Goal: Task Accomplishment & Management: Complete application form

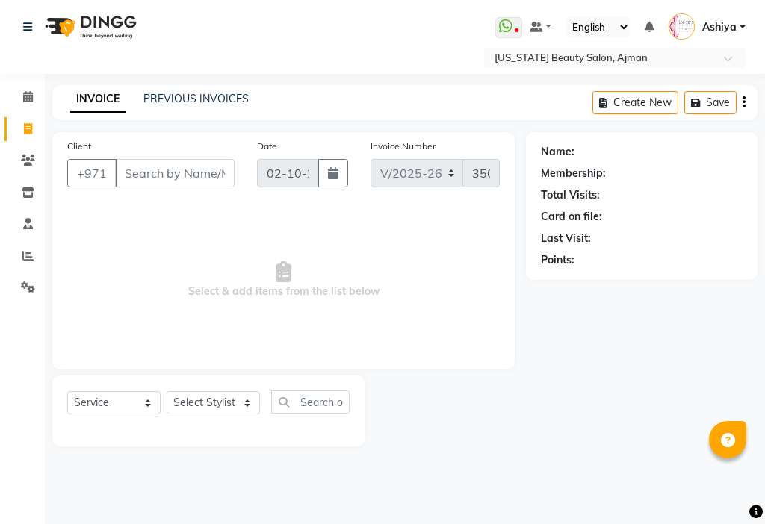
select select "637"
select select "service"
select select "89320"
click at [167, 391] on select "Select Stylist [PERSON_NAME] [PERSON_NAME] Ashiya Cashier [PERSON_NAME] [PERSON…" at bounding box center [213, 402] width 93 height 23
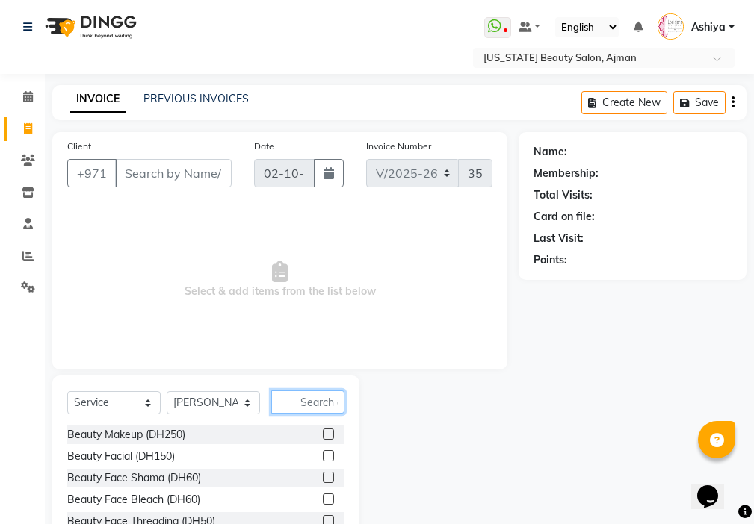
click at [326, 405] on input "text" at bounding box center [307, 402] width 73 height 23
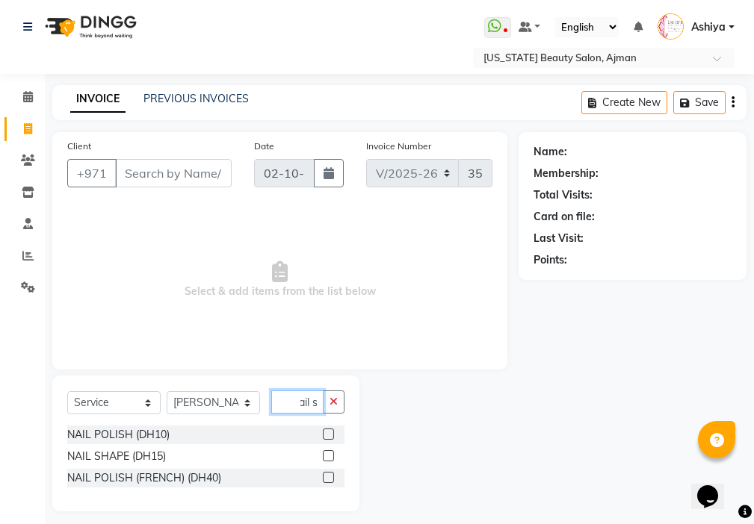
scroll to position [0, 14]
type input "nail sh"
click at [329, 456] on label at bounding box center [328, 455] width 11 height 11
click at [329, 456] on input "checkbox" at bounding box center [328, 457] width 10 height 10
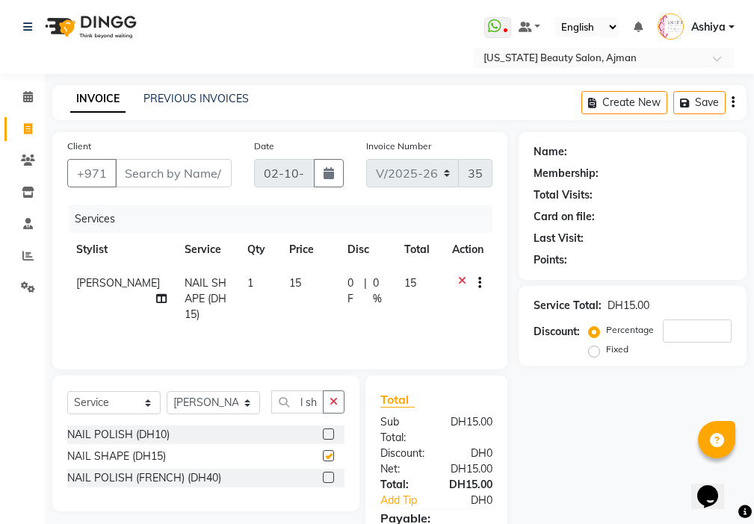
scroll to position [0, 0]
checkbox input "false"
click at [179, 170] on input "Client" at bounding box center [173, 173] width 117 height 28
click at [145, 170] on input "Client" at bounding box center [173, 173] width 117 height 28
type input "5"
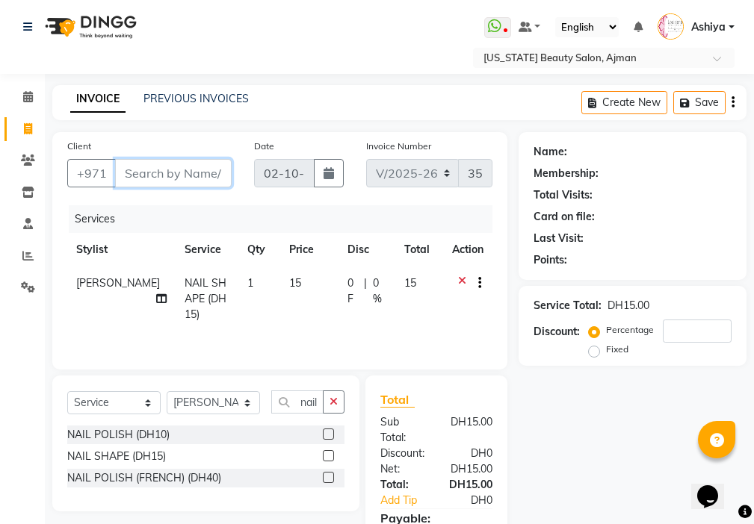
type input "0"
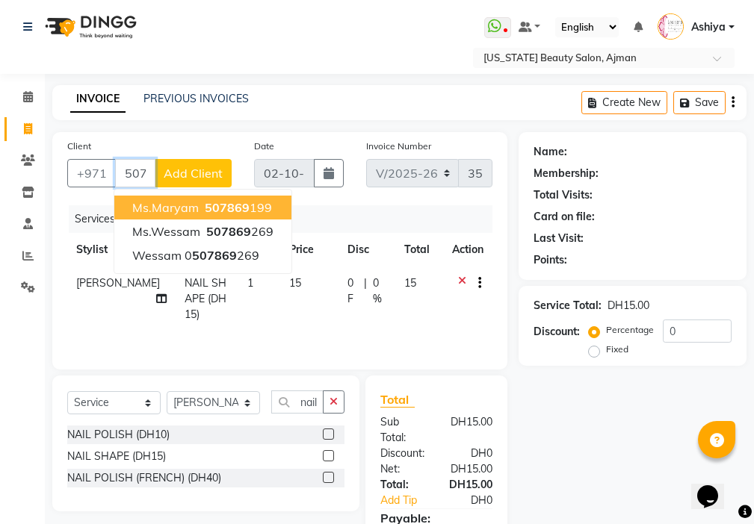
click at [238, 208] on span "507869" at bounding box center [227, 207] width 45 height 15
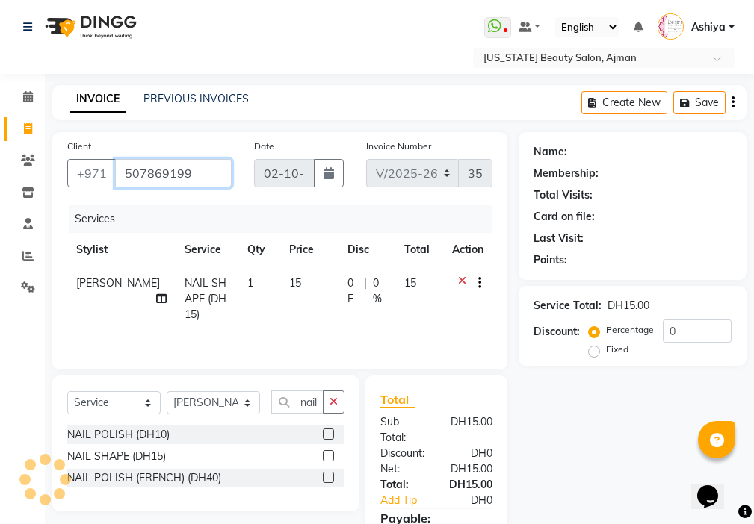
type input "507869199"
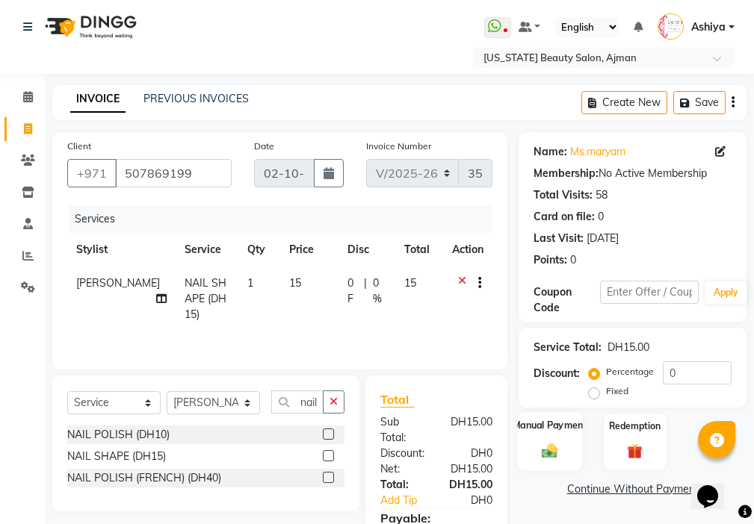
click at [546, 446] on img at bounding box center [549, 451] width 25 height 18
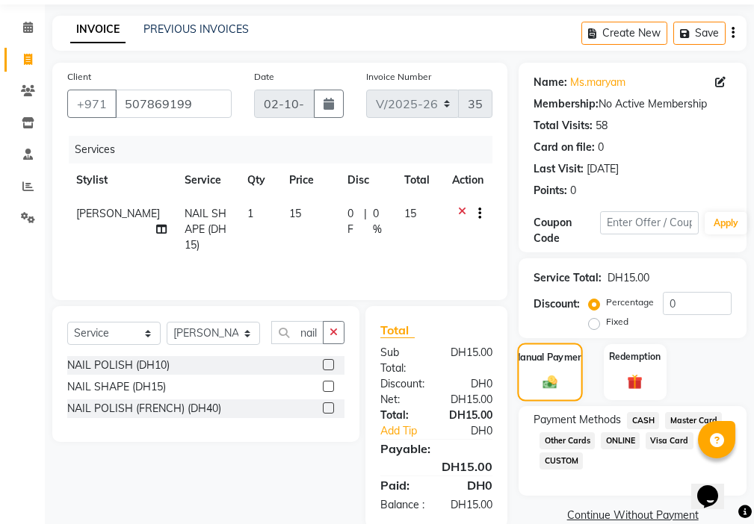
scroll to position [111, 0]
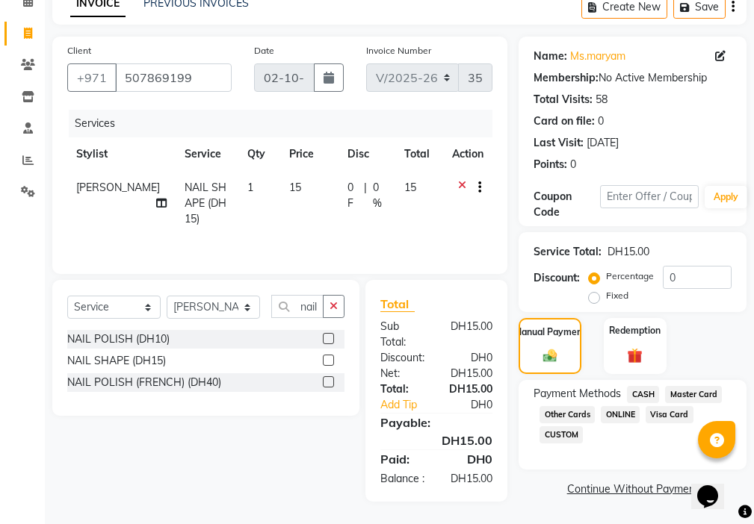
click at [663, 406] on span "Visa Card" at bounding box center [669, 414] width 48 height 17
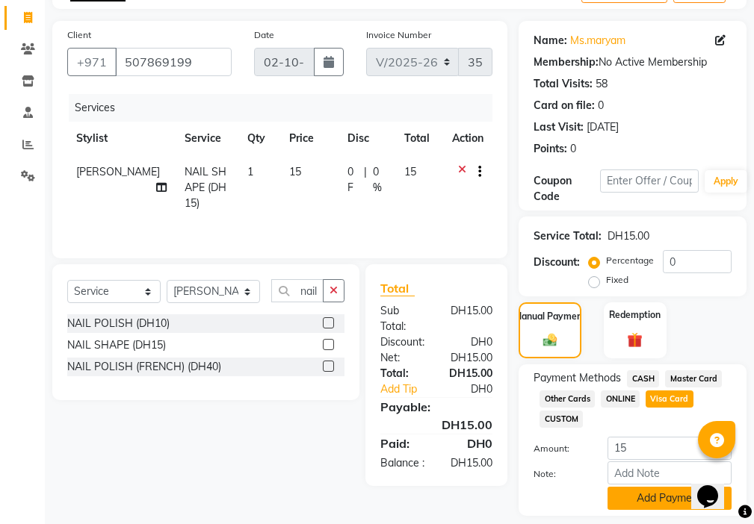
click at [637, 494] on button "Add Payment" at bounding box center [669, 498] width 124 height 23
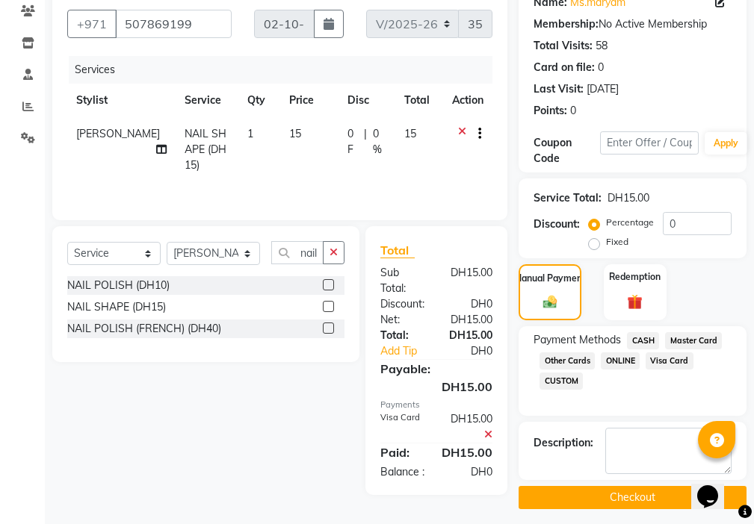
scroll to position [158, 0]
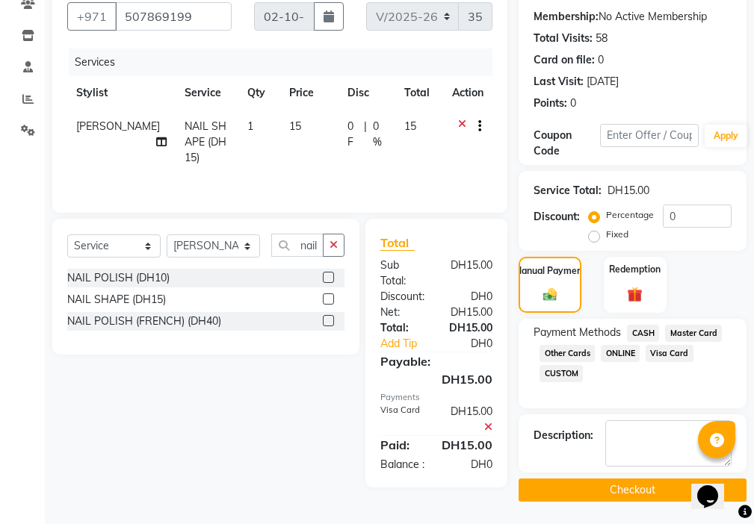
click at [626, 490] on button "Checkout" at bounding box center [632, 490] width 228 height 23
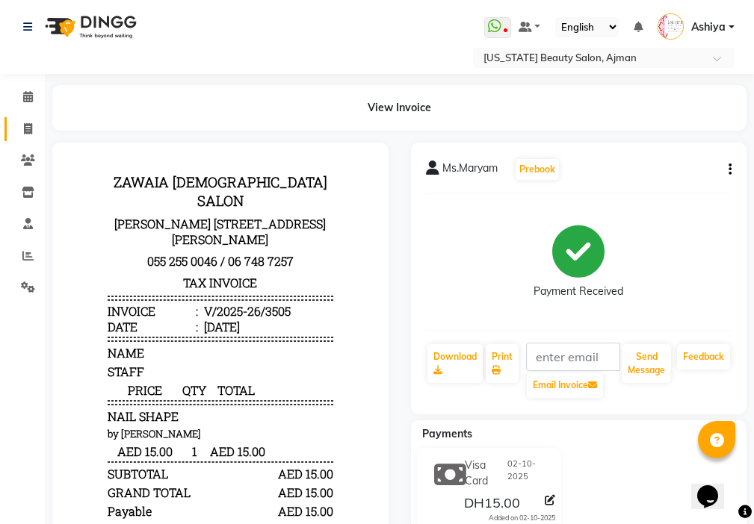
click at [28, 128] on icon at bounding box center [28, 128] width 8 height 11
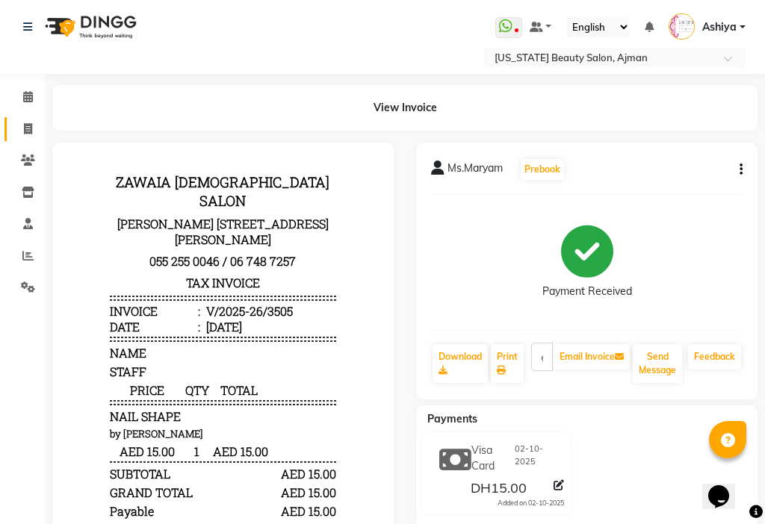
select select "service"
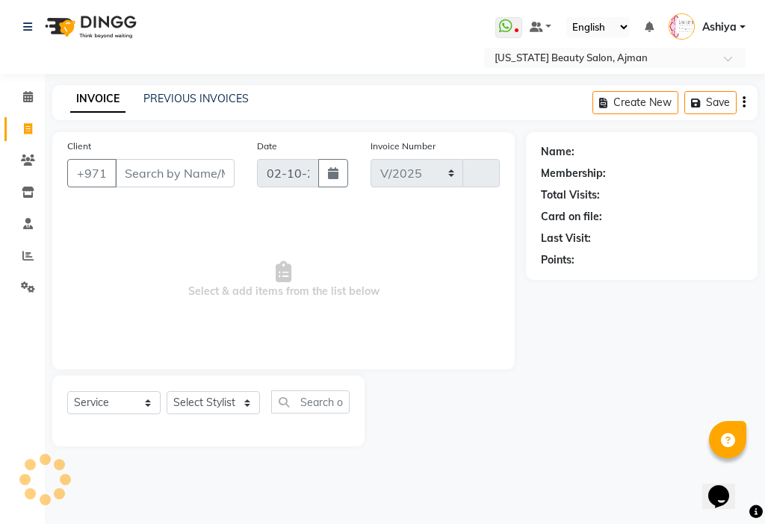
select select "637"
type input "3506"
click at [208, 403] on select "Select Stylist" at bounding box center [213, 402] width 93 height 23
click at [214, 409] on select "Select Stylist" at bounding box center [213, 402] width 93 height 23
click at [217, 398] on select "Select Stylist" at bounding box center [213, 402] width 93 height 23
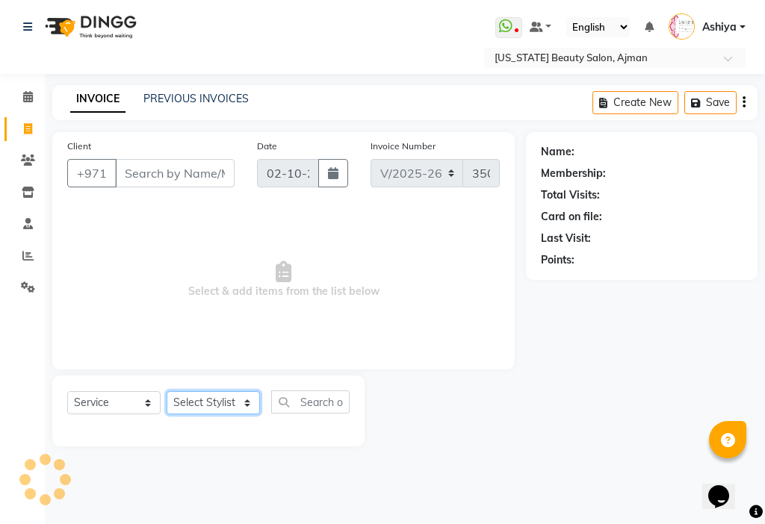
click at [226, 403] on select "Select Stylist" at bounding box center [213, 402] width 93 height 23
click at [229, 403] on select "Select Stylist" at bounding box center [213, 402] width 93 height 23
click at [226, 405] on select "Select Stylist" at bounding box center [213, 402] width 93 height 23
click at [225, 399] on select "Select Stylist [PERSON_NAME] [PERSON_NAME] Ashiya Cashier [PERSON_NAME] [PERSON…" at bounding box center [213, 402] width 93 height 23
click at [221, 403] on select "Select Stylist [PERSON_NAME] [PERSON_NAME] Ashiya Cashier [PERSON_NAME] [PERSON…" at bounding box center [213, 402] width 93 height 23
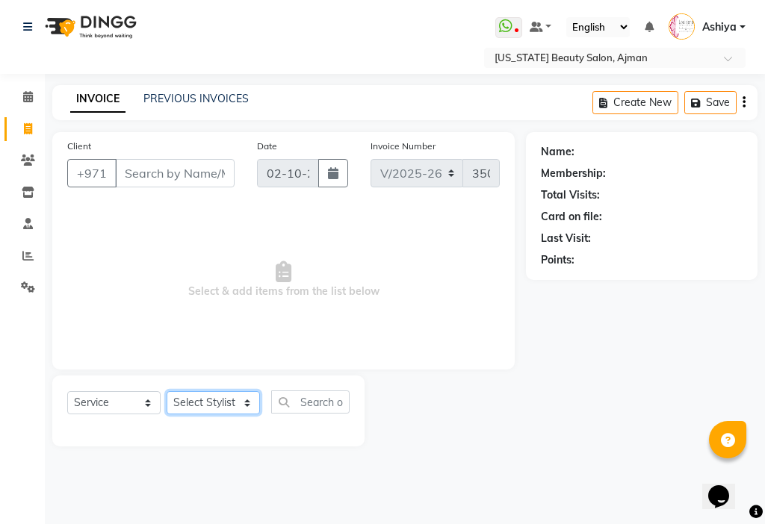
click at [220, 406] on select "Select Stylist [PERSON_NAME] [PERSON_NAME] Ashiya Cashier [PERSON_NAME] [PERSON…" at bounding box center [213, 402] width 93 height 23
select select "89320"
click at [167, 391] on select "Select Stylist [PERSON_NAME] [PERSON_NAME] Ashiya Cashier [PERSON_NAME] [PERSON…" at bounding box center [213, 402] width 93 height 23
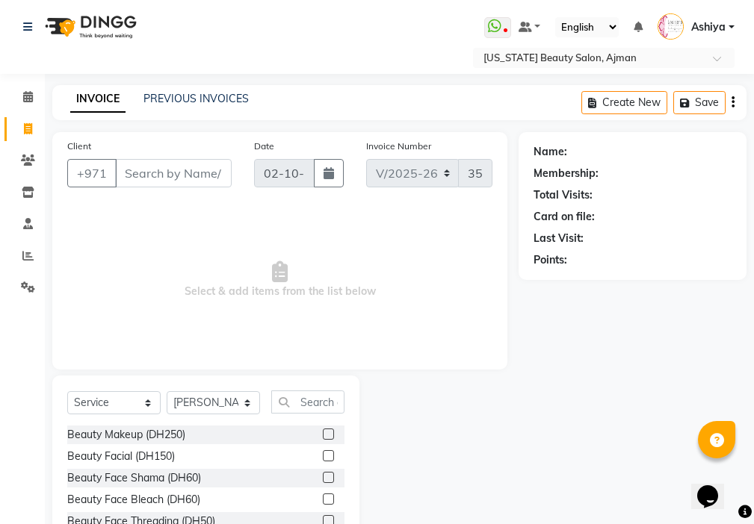
click at [306, 377] on div "Select Service Product Membership Package Voucher Prepaid Gift Card Select Styl…" at bounding box center [205, 486] width 307 height 220
click at [318, 399] on input "text" at bounding box center [307, 402] width 73 height 23
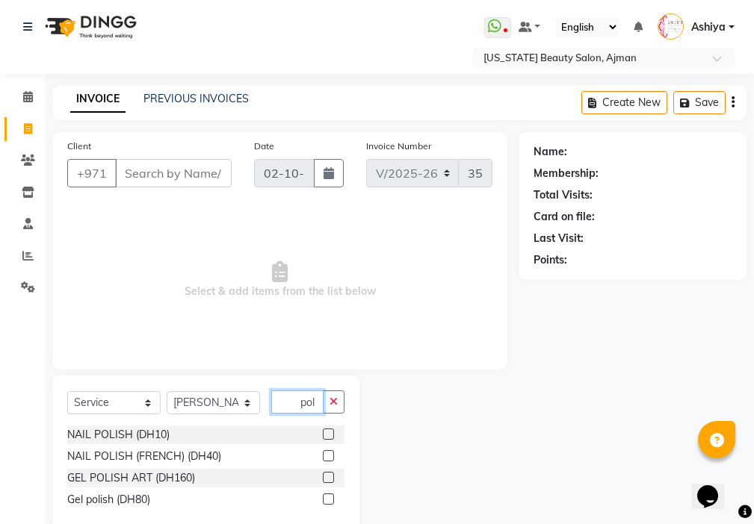
type input "pol"
click at [329, 456] on label at bounding box center [328, 455] width 11 height 11
click at [329, 456] on input "checkbox" at bounding box center [328, 457] width 10 height 10
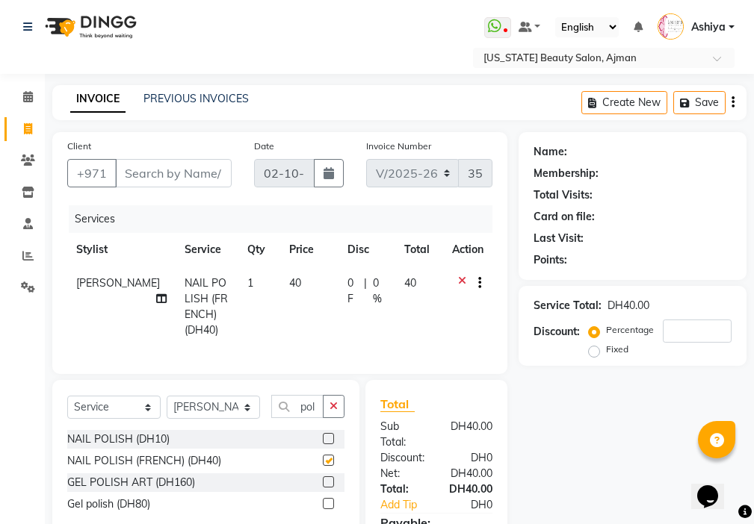
click at [304, 312] on td "40" at bounding box center [309, 307] width 58 height 81
checkbox input "false"
select select "89320"
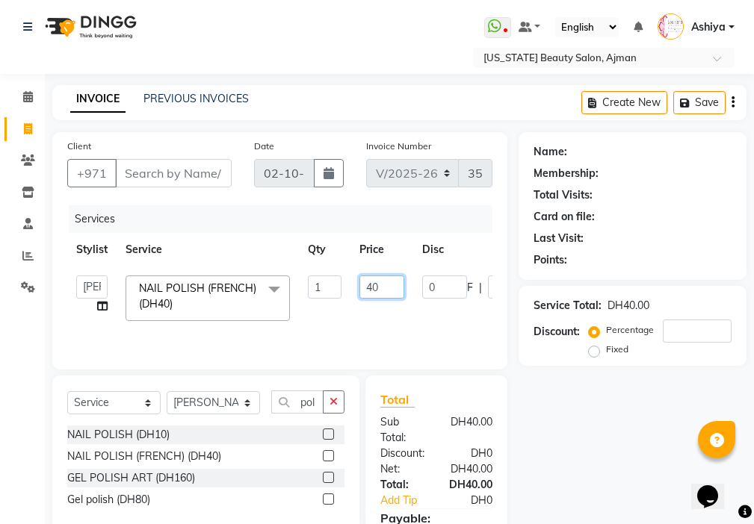
click at [377, 284] on input "40" at bounding box center [381, 287] width 45 height 23
type input "4"
type input "30"
click at [385, 317] on tr "[PERSON_NAME] [PERSON_NAME] Ashiya Cashier [PERSON_NAME] [PERSON_NAME] [PERSON_…" at bounding box center [355, 298] width 576 height 63
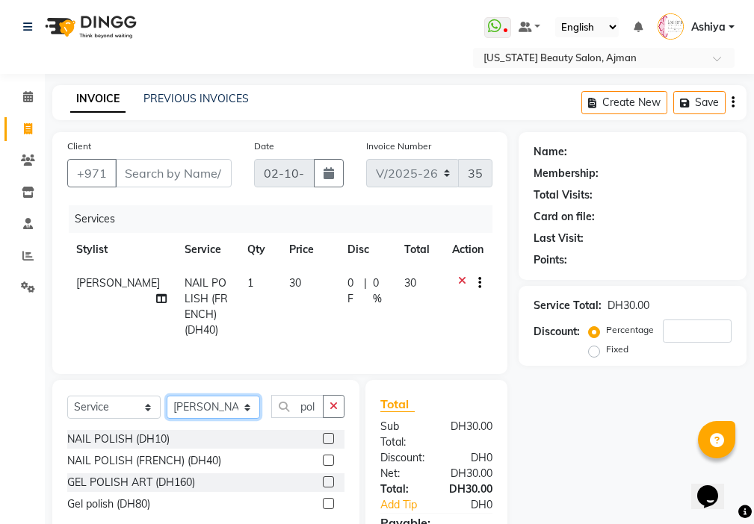
click at [214, 415] on select "Select Stylist [PERSON_NAME] [PERSON_NAME] Ashiya Cashier [PERSON_NAME] [PERSON…" at bounding box center [213, 407] width 93 height 23
select select "17757"
click at [167, 407] on select "Select Stylist [PERSON_NAME] [PERSON_NAME] Ashiya Cashier [PERSON_NAME] [PERSON…" at bounding box center [213, 407] width 93 height 23
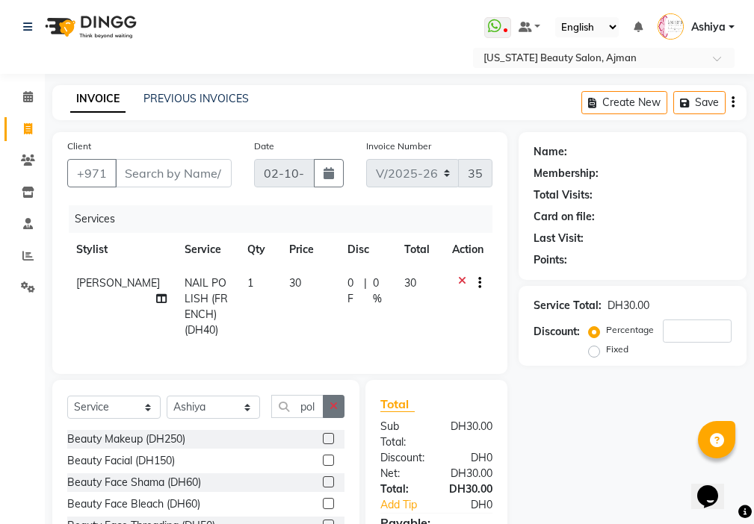
click at [334, 412] on icon "button" at bounding box center [333, 406] width 8 height 10
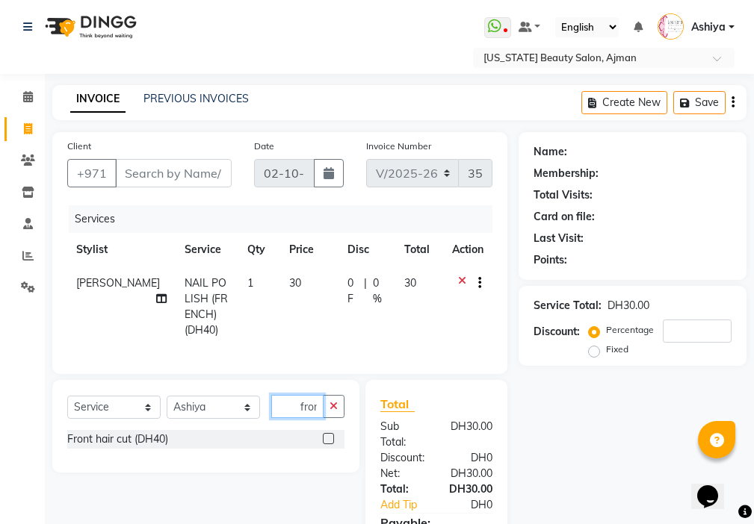
scroll to position [0, 1]
type input "fron"
click at [329, 444] on label at bounding box center [328, 438] width 11 height 11
click at [329, 444] on input "checkbox" at bounding box center [328, 440] width 10 height 10
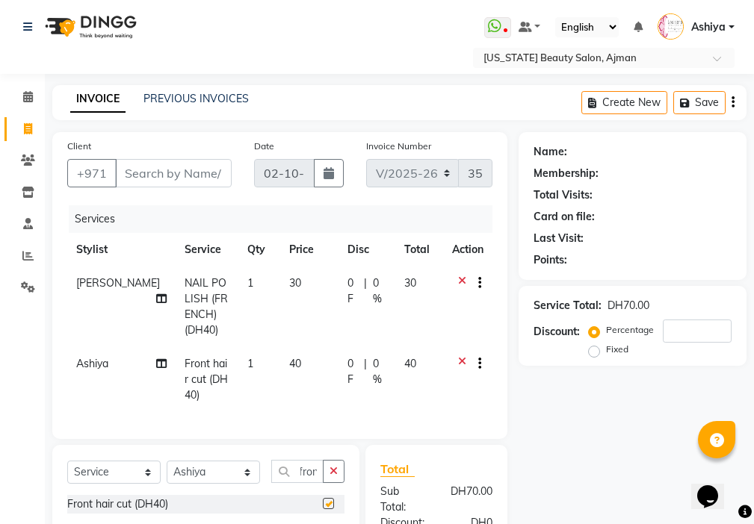
scroll to position [0, 0]
checkbox input "false"
click at [288, 368] on td "40" at bounding box center [309, 379] width 58 height 65
select select "17757"
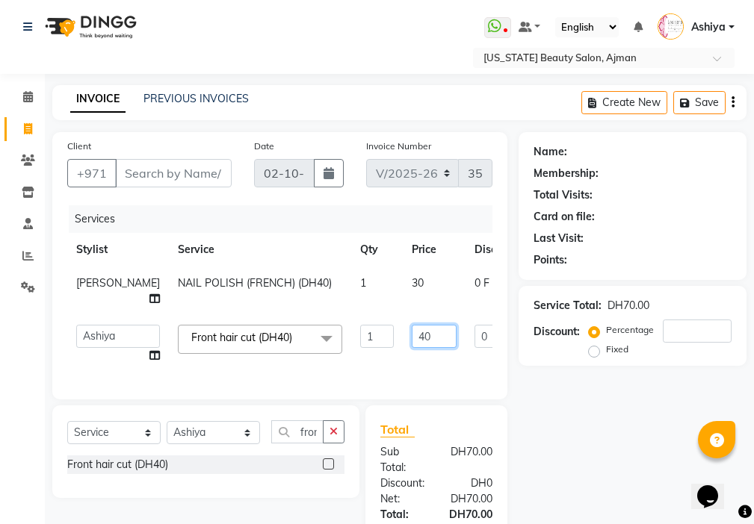
click at [412, 335] on input "40" at bounding box center [434, 336] width 45 height 23
type input "4"
type input "50"
click at [426, 361] on tr "[PERSON_NAME] [PERSON_NAME] Ashiya Cashier [PERSON_NAME] [PERSON_NAME] [PERSON_…" at bounding box center [381, 344] width 628 height 57
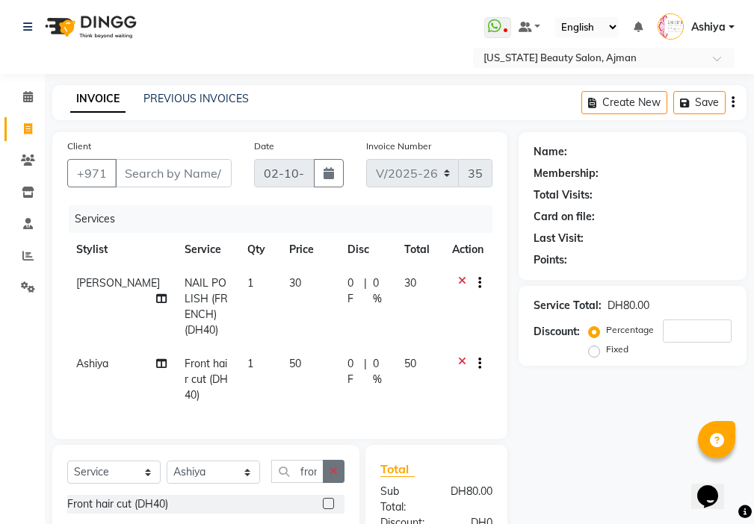
click at [334, 477] on icon "button" at bounding box center [333, 471] width 8 height 10
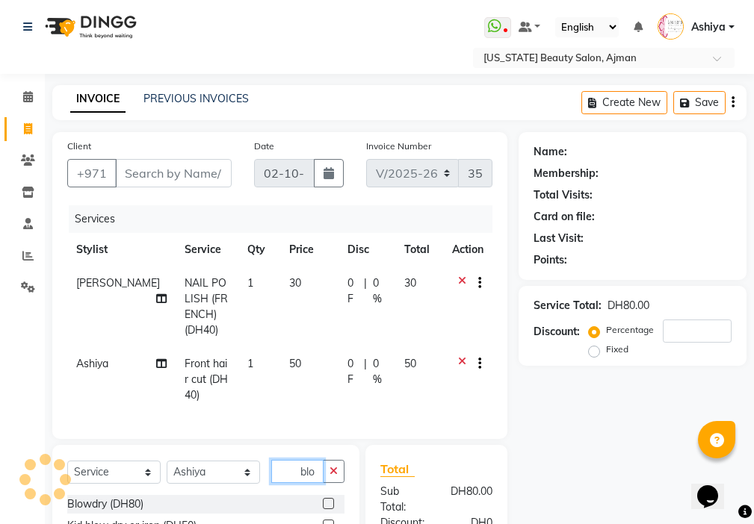
type input "blo"
click at [329, 509] on label at bounding box center [328, 503] width 11 height 11
click at [329, 509] on input "checkbox" at bounding box center [328, 505] width 10 height 10
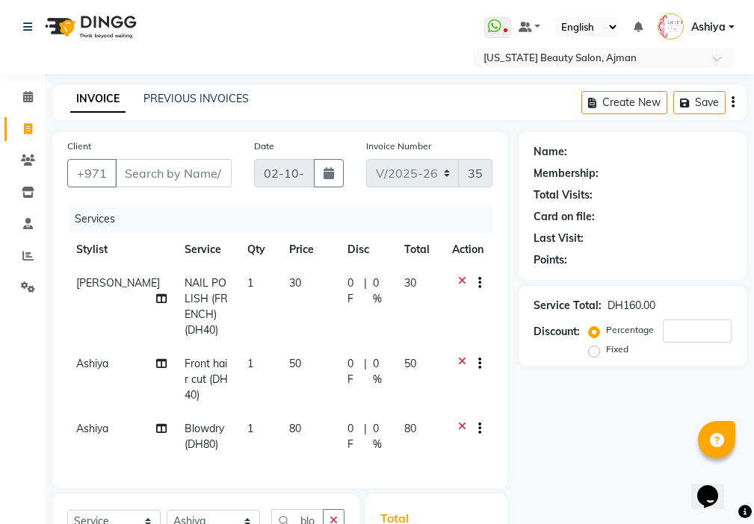
checkbox input "false"
click at [165, 179] on input "Client" at bounding box center [173, 173] width 117 height 28
type input "5"
type input "0"
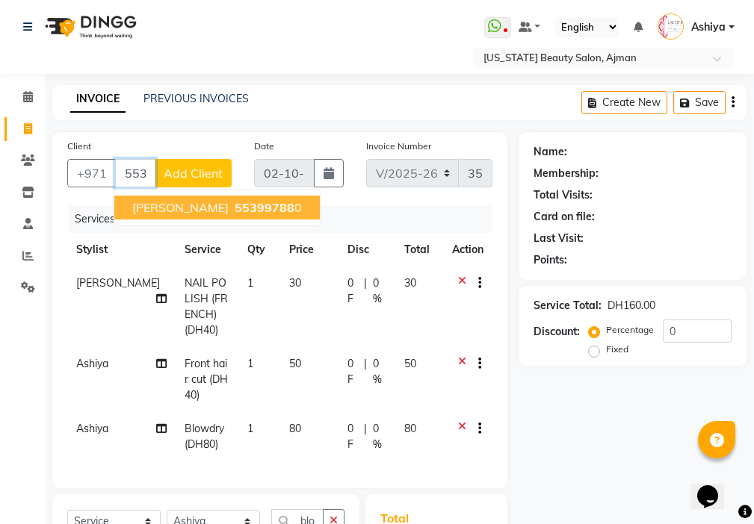
click at [232, 208] on ngb-highlight "55399788 0" at bounding box center [267, 207] width 70 height 15
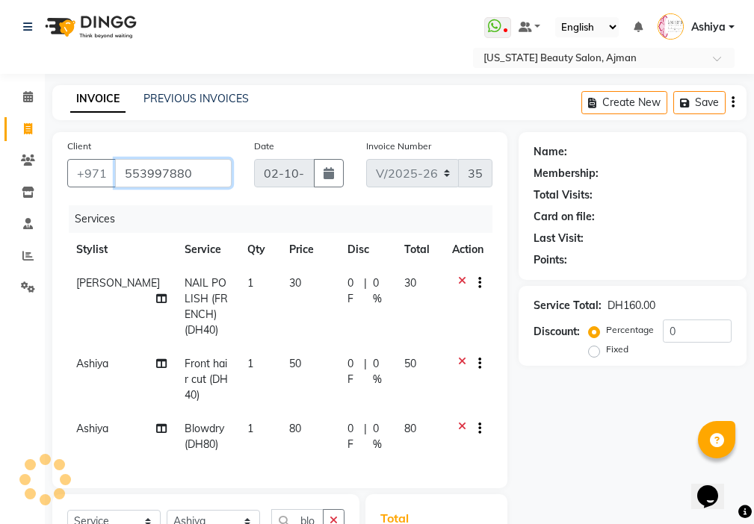
type input "553997880"
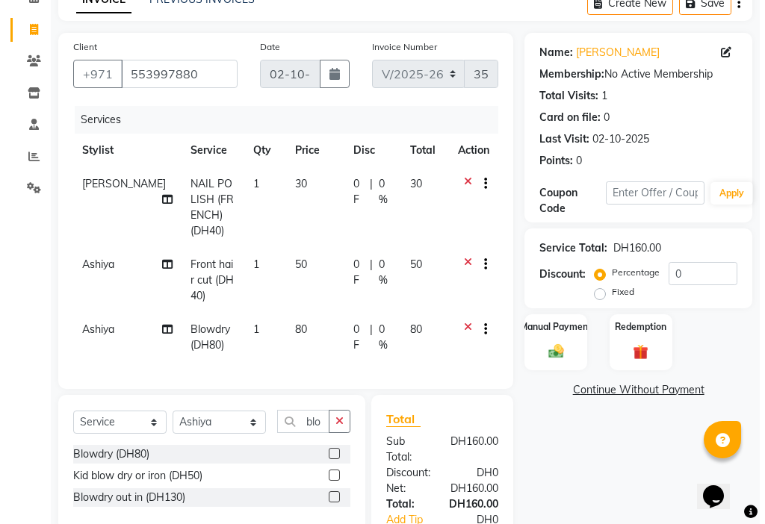
scroll to position [102, 0]
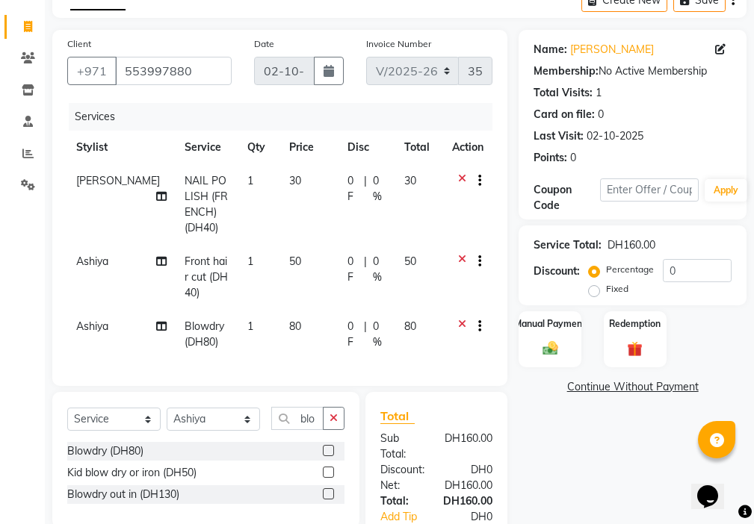
click at [695, 52] on div "Name: [PERSON_NAME]" at bounding box center [632, 50] width 198 height 16
click at [722, 47] on icon at bounding box center [720, 49] width 10 height 10
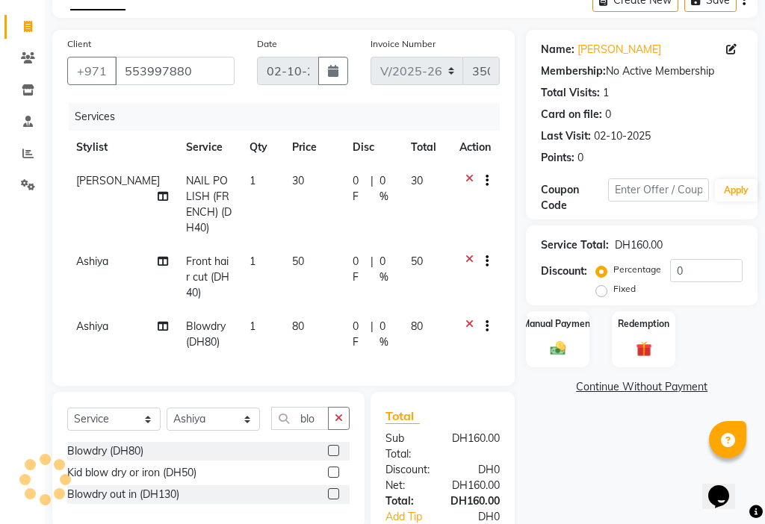
select select "[DEMOGRAPHIC_DATA]"
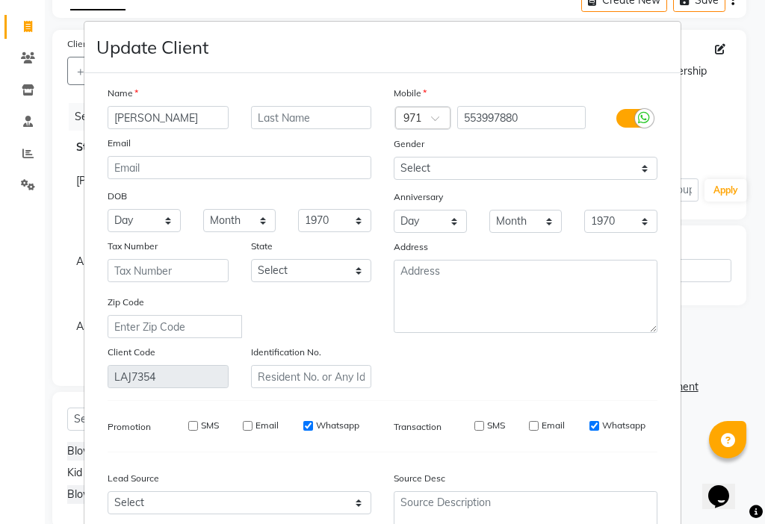
click at [707, 46] on ngb-modal-window "Update Client Name [PERSON_NAME] Email DOB Day 01 02 03 04 05 06 07 08 09 10 11…" at bounding box center [382, 262] width 765 height 524
click at [526, 119] on input "553997880" at bounding box center [521, 117] width 129 height 23
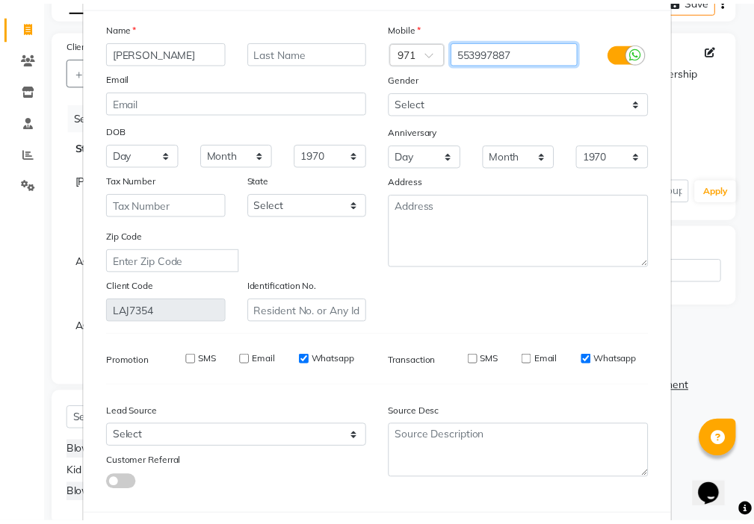
scroll to position [138, 0]
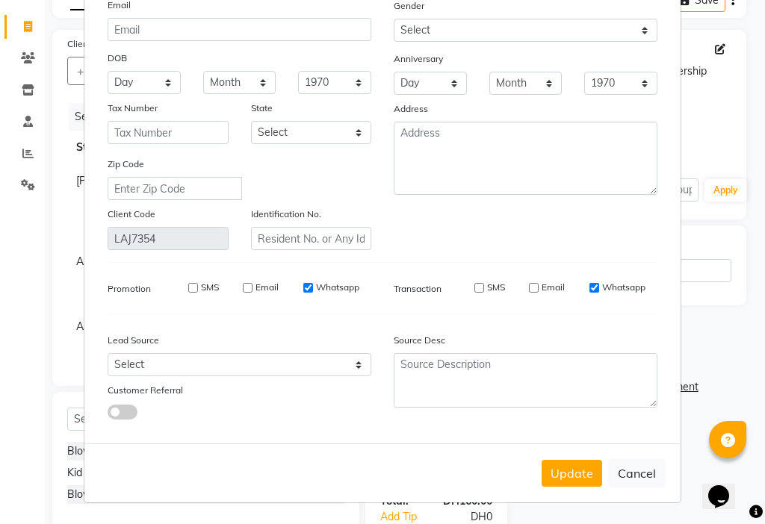
type input "553997887"
click at [569, 469] on button "Update" at bounding box center [572, 473] width 61 height 27
type input "553997887"
select select
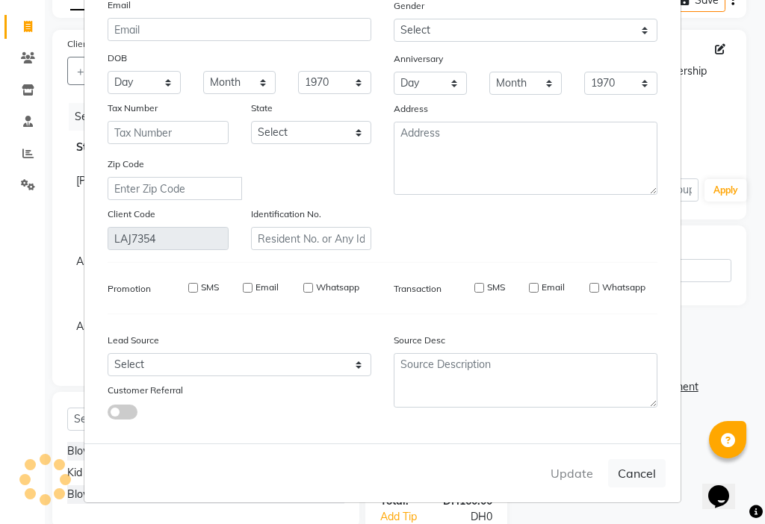
select select
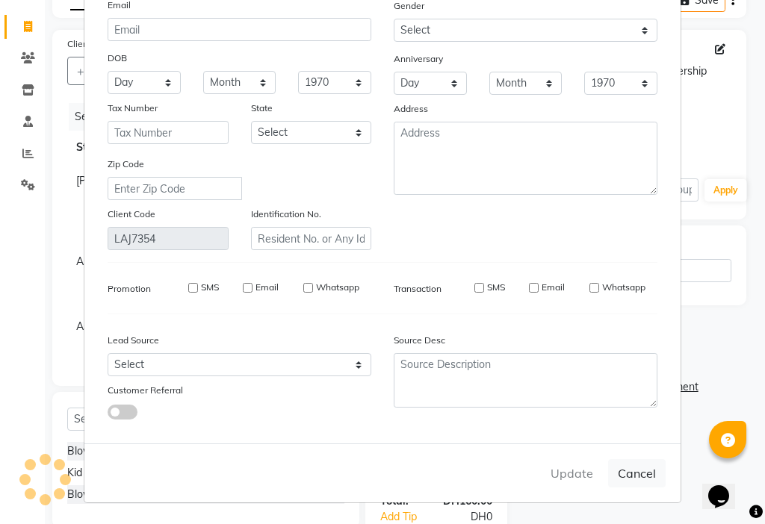
checkbox input "false"
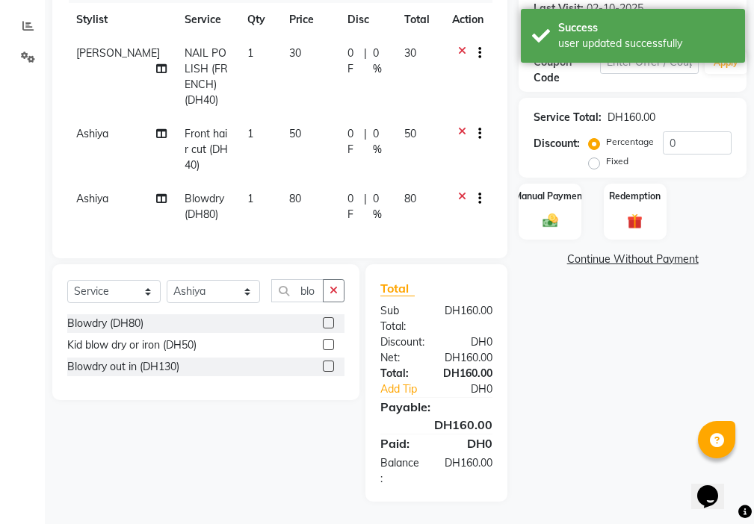
scroll to position [238, 0]
click at [546, 212] on img at bounding box center [549, 221] width 25 height 18
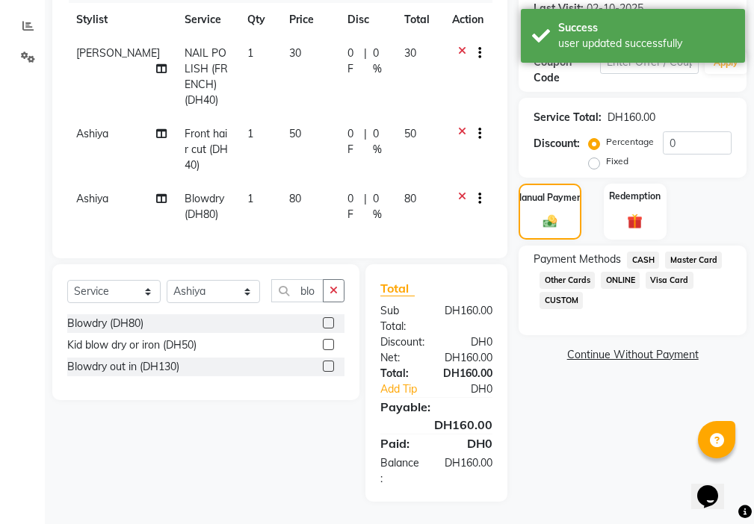
click at [677, 272] on span "Visa Card" at bounding box center [669, 280] width 48 height 17
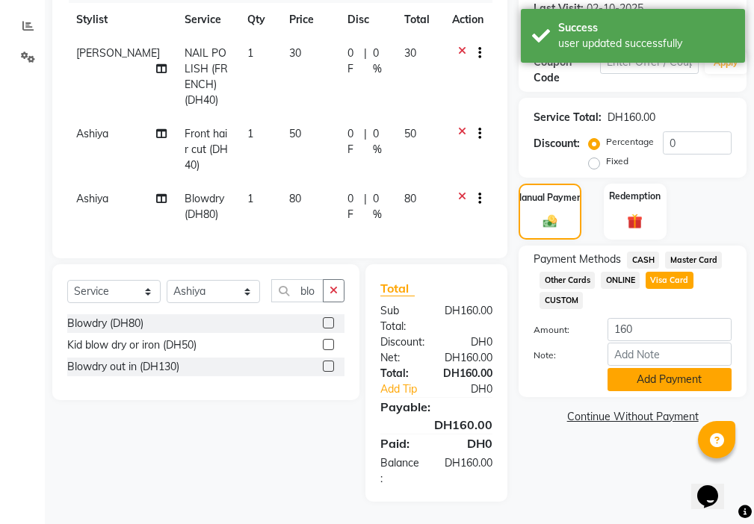
click at [665, 375] on button "Add Payment" at bounding box center [669, 379] width 124 height 23
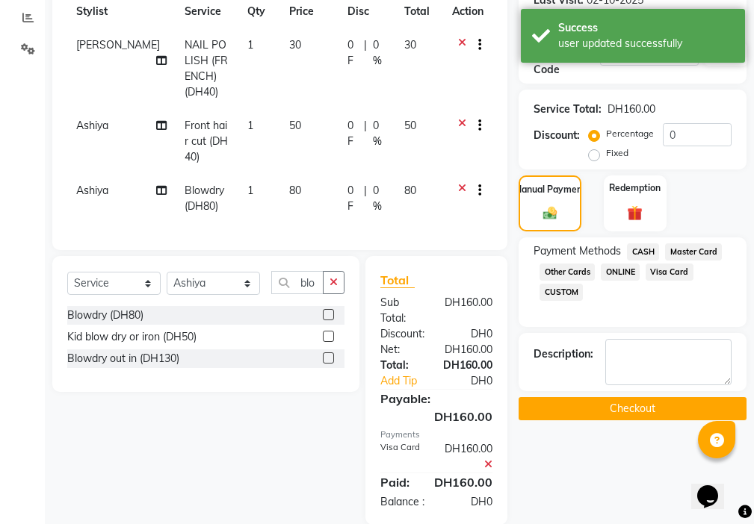
click at [651, 418] on button "Checkout" at bounding box center [632, 408] width 228 height 23
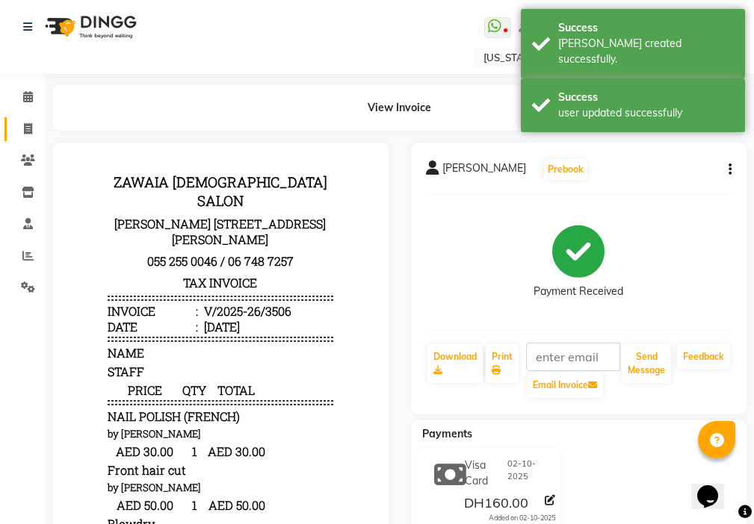
click at [26, 134] on icon at bounding box center [28, 128] width 8 height 11
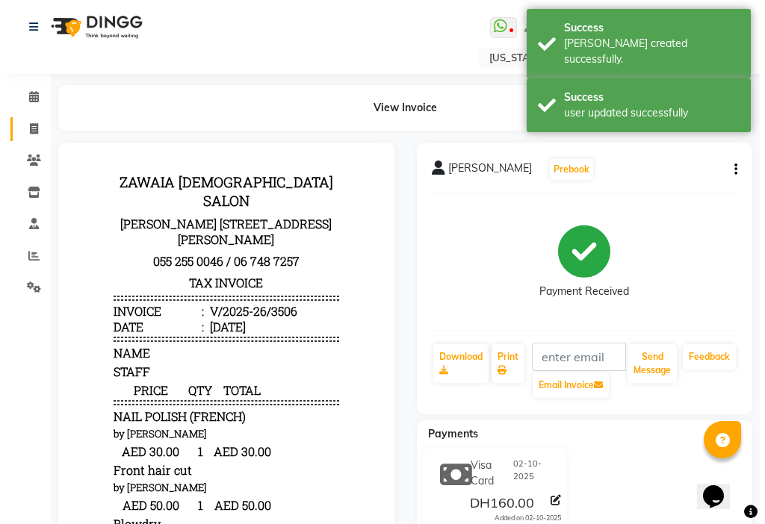
select select "service"
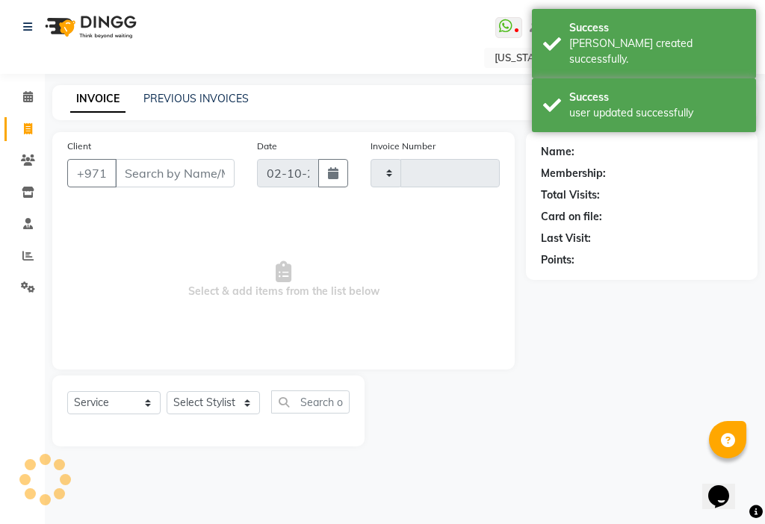
type input "3507"
select select "637"
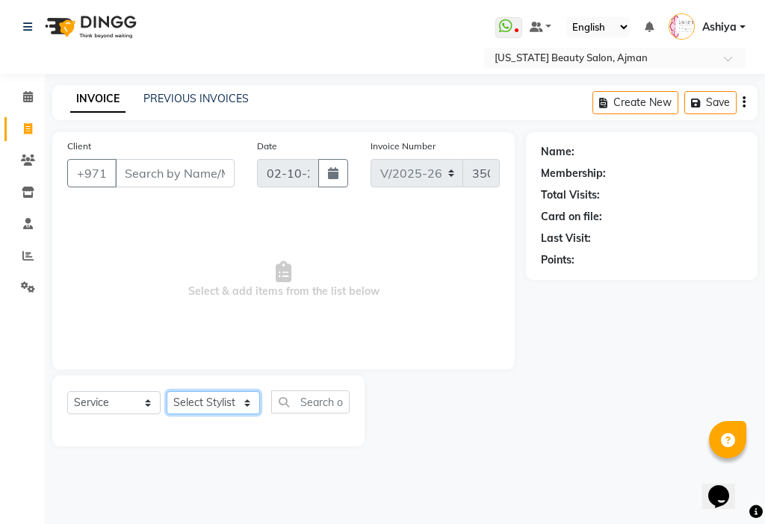
click at [200, 399] on select "Select Stylist [PERSON_NAME] [PERSON_NAME] Ashiya Cashier [PERSON_NAME] [PERSON…" at bounding box center [213, 402] width 93 height 23
select select "9701"
click at [167, 391] on select "Select Stylist [PERSON_NAME] [PERSON_NAME] Ashiya Cashier [PERSON_NAME] [PERSON…" at bounding box center [213, 402] width 93 height 23
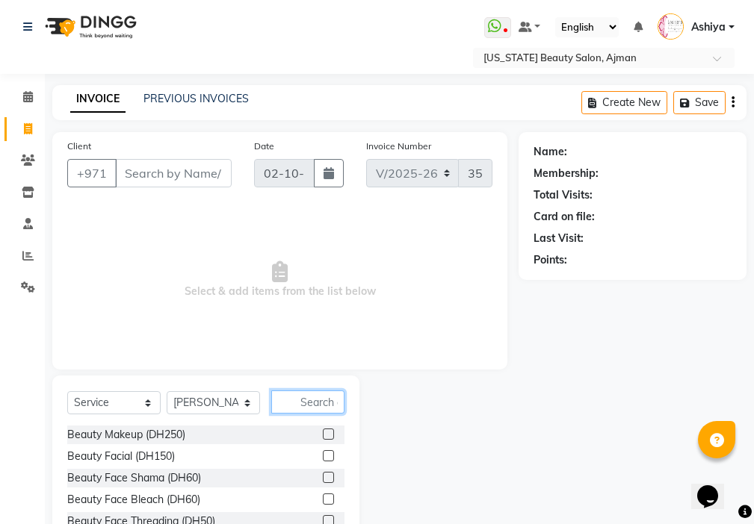
click at [313, 399] on input "text" at bounding box center [307, 402] width 73 height 23
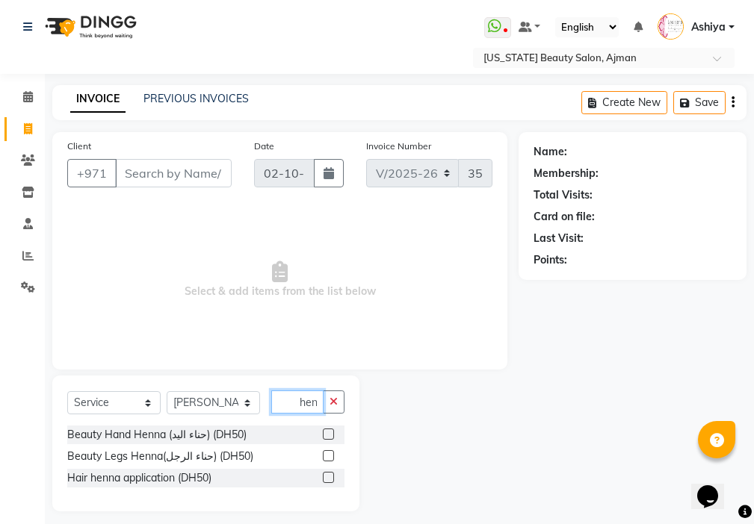
type input "hen"
click at [327, 456] on label at bounding box center [328, 455] width 11 height 11
click at [327, 456] on input "checkbox" at bounding box center [328, 457] width 10 height 10
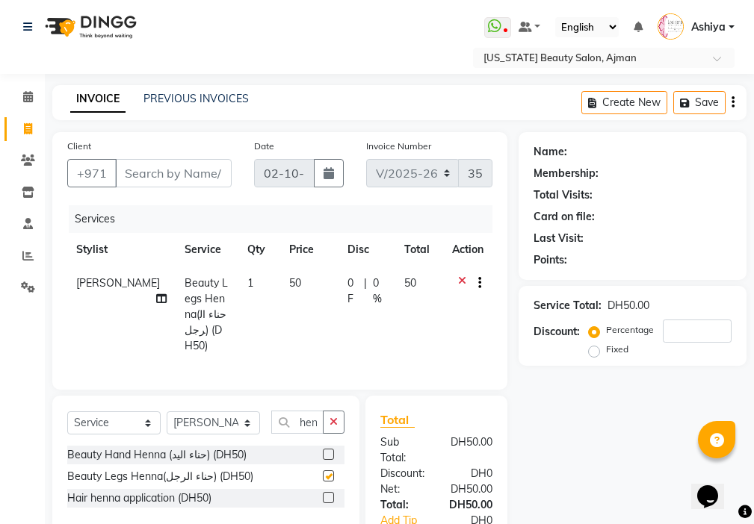
scroll to position [0, 0]
click at [325, 471] on label at bounding box center [328, 476] width 11 height 11
click at [325, 472] on input "checkbox" at bounding box center [328, 477] width 10 height 10
checkbox input "true"
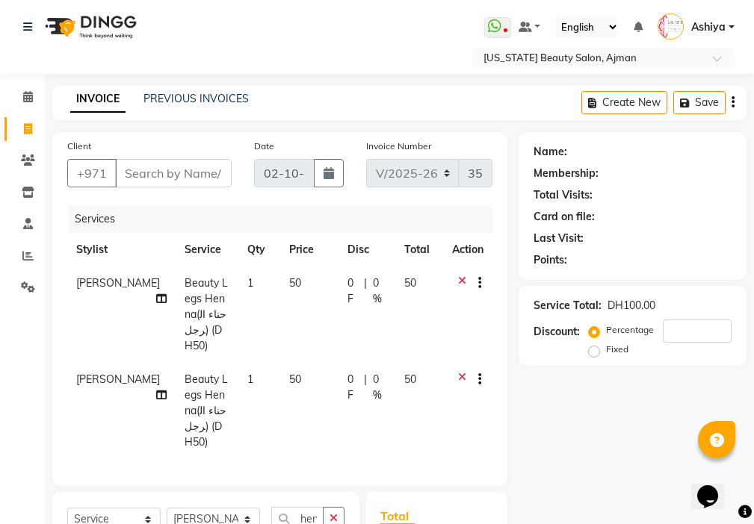
click at [296, 308] on td "50" at bounding box center [309, 315] width 58 height 96
select select "9701"
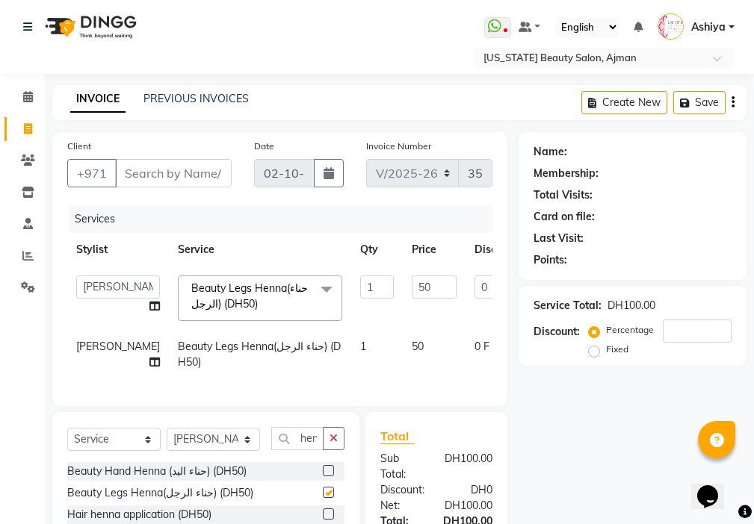
checkbox input "false"
click at [403, 337] on td "50" at bounding box center [434, 354] width 63 height 49
select select "9701"
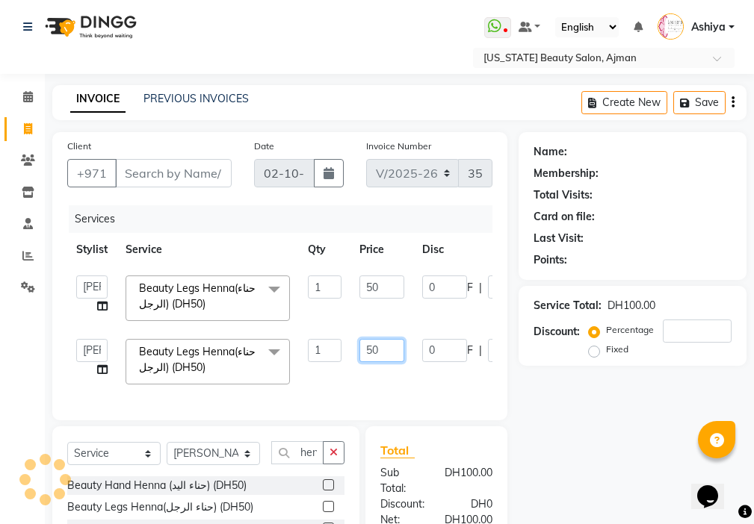
click at [368, 344] on input "50" at bounding box center [381, 350] width 45 height 23
click at [388, 349] on input "50" at bounding box center [381, 350] width 45 height 23
type input "5"
type input "180"
click at [391, 391] on div "Services Stylist Service Qty Price Disc Total Action [PERSON_NAME] [PERSON_NAME…" at bounding box center [279, 305] width 425 height 200
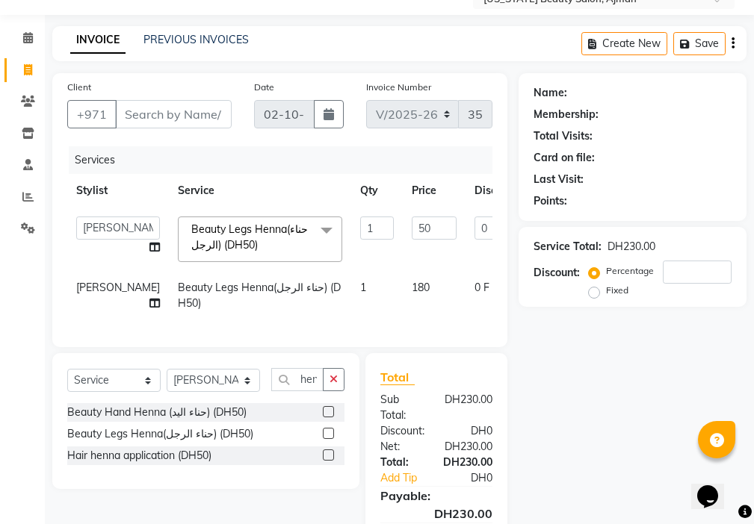
scroll to position [96, 0]
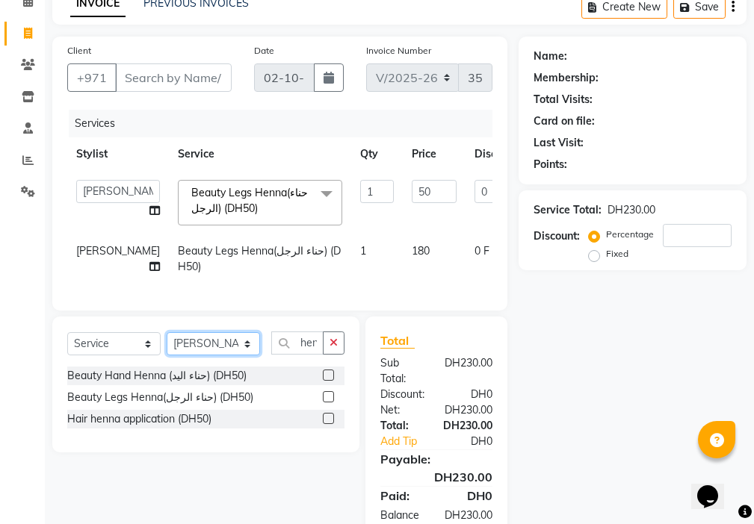
click at [202, 349] on select "Select Stylist [PERSON_NAME] [PERSON_NAME] Ashiya Cashier [PERSON_NAME] [PERSON…" at bounding box center [213, 343] width 93 height 23
select select "86231"
click at [167, 344] on select "Select Stylist [PERSON_NAME] [PERSON_NAME] Ashiya Cashier [PERSON_NAME] [PERSON…" at bounding box center [213, 343] width 93 height 23
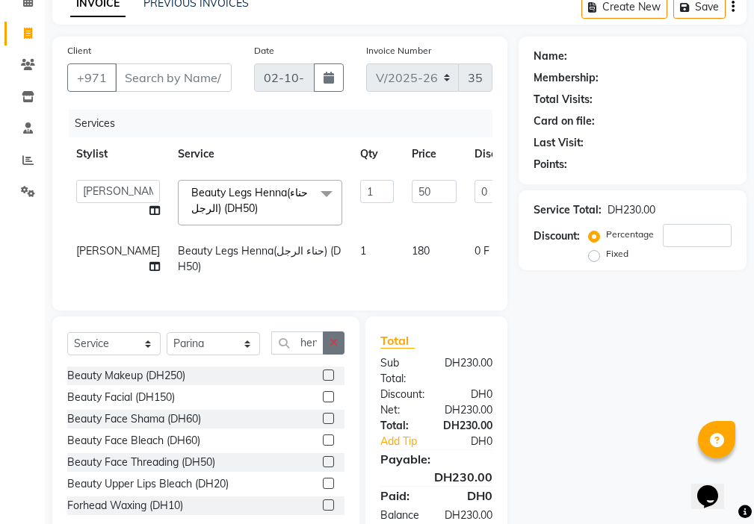
click at [334, 348] on icon "button" at bounding box center [333, 343] width 8 height 10
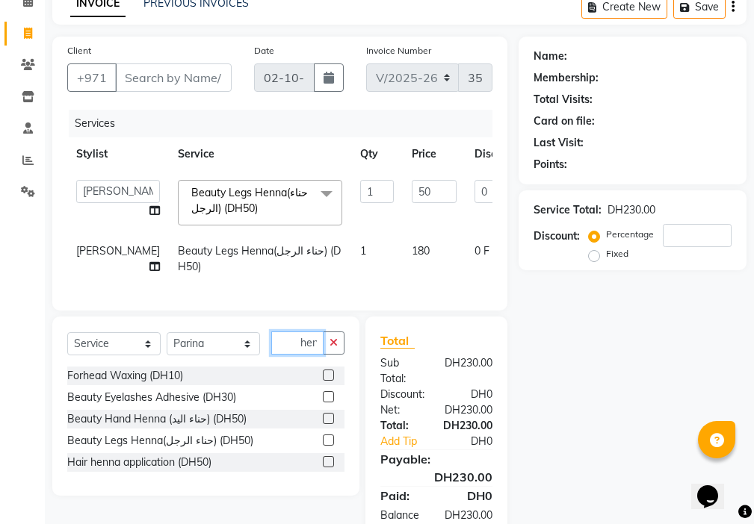
scroll to position [0, 1]
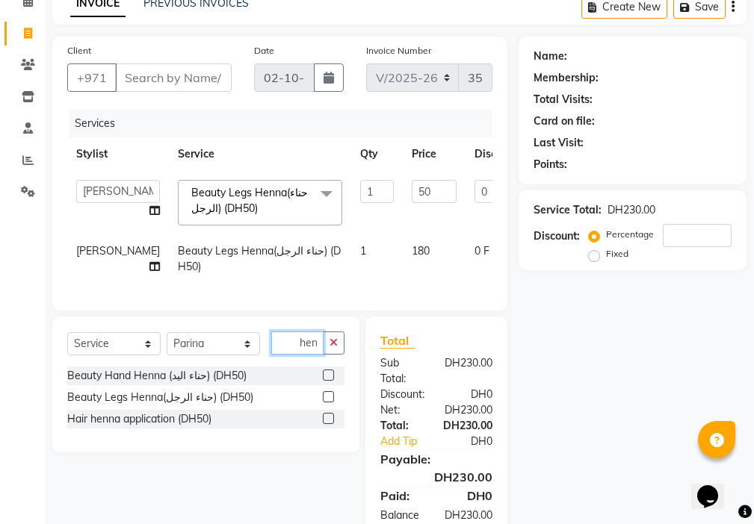
type input "hen"
click at [323, 381] on label at bounding box center [328, 375] width 11 height 11
click at [323, 381] on input "checkbox" at bounding box center [328, 376] width 10 height 10
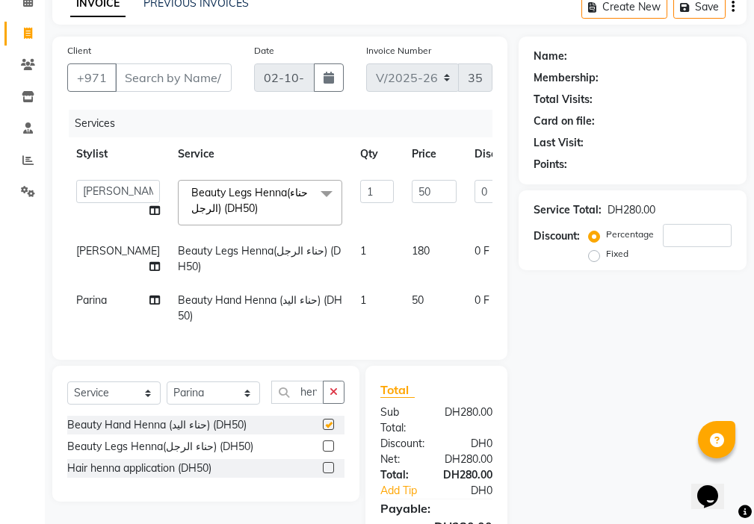
click at [351, 317] on td "1" at bounding box center [377, 308] width 52 height 49
checkbox input "false"
select select "86231"
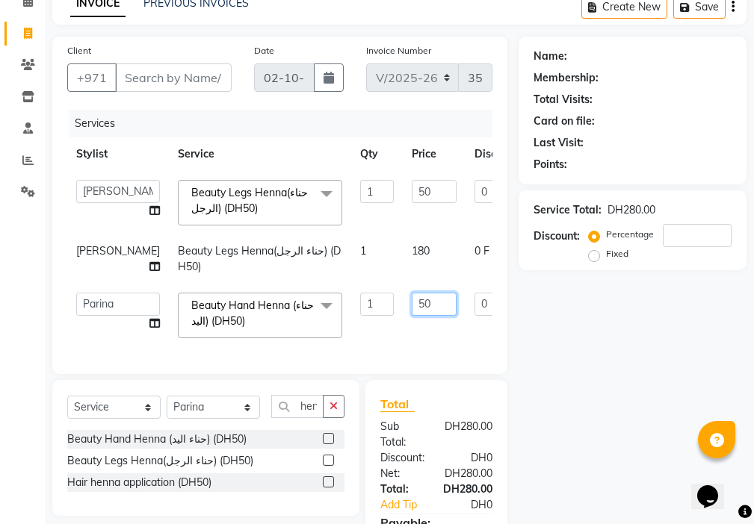
click at [412, 302] on input "50" at bounding box center [434, 304] width 45 height 23
type input "5"
type input "200"
click at [184, 78] on input "Client" at bounding box center [173, 77] width 117 height 28
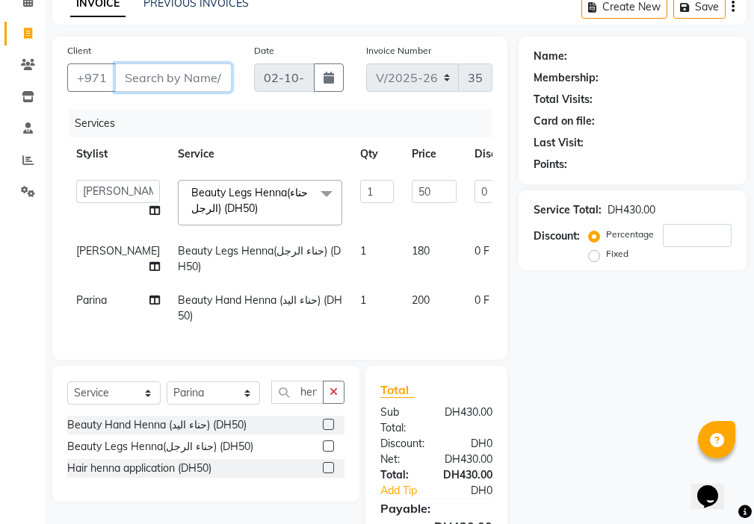
type input "5"
type input "0"
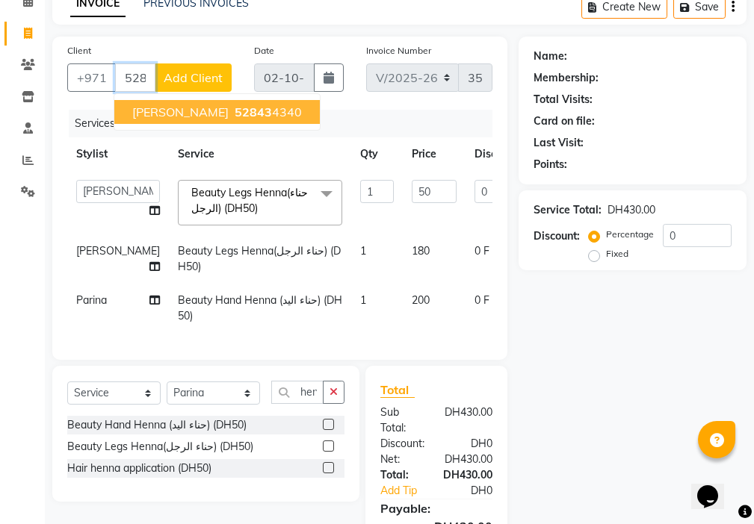
click at [232, 112] on ngb-highlight "52843 4340" at bounding box center [267, 112] width 70 height 15
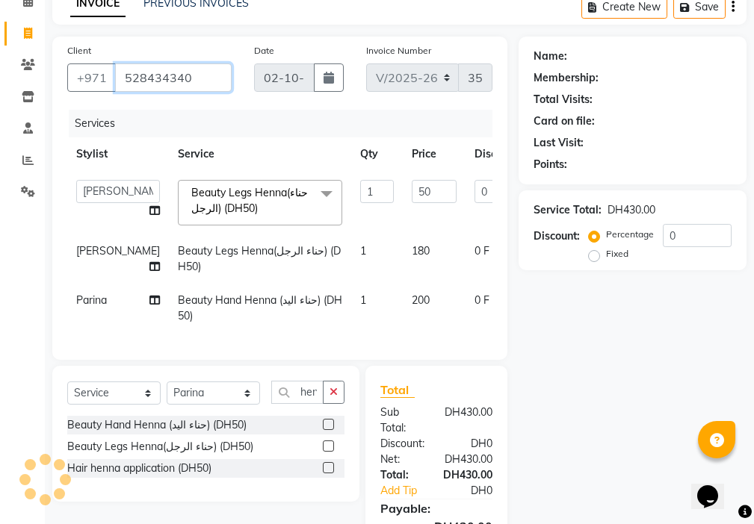
type input "528434340"
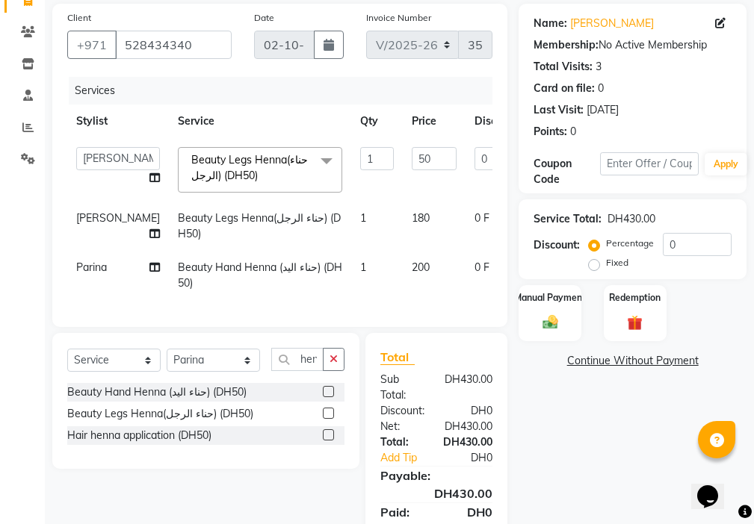
scroll to position [208, 0]
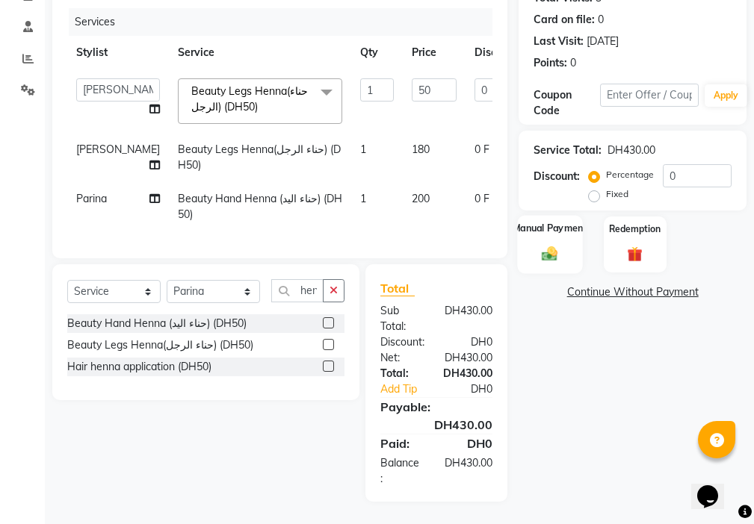
click at [534, 244] on div "Manual Payment" at bounding box center [550, 244] width 65 height 58
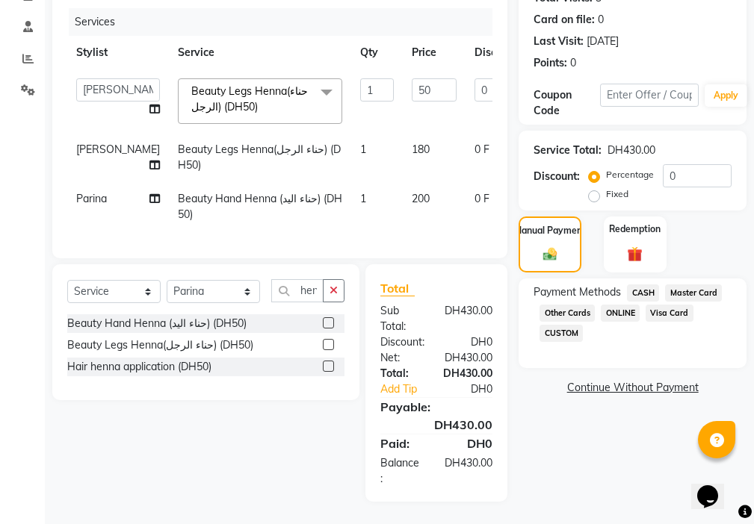
click at [684, 285] on span "Master Card" at bounding box center [693, 293] width 57 height 17
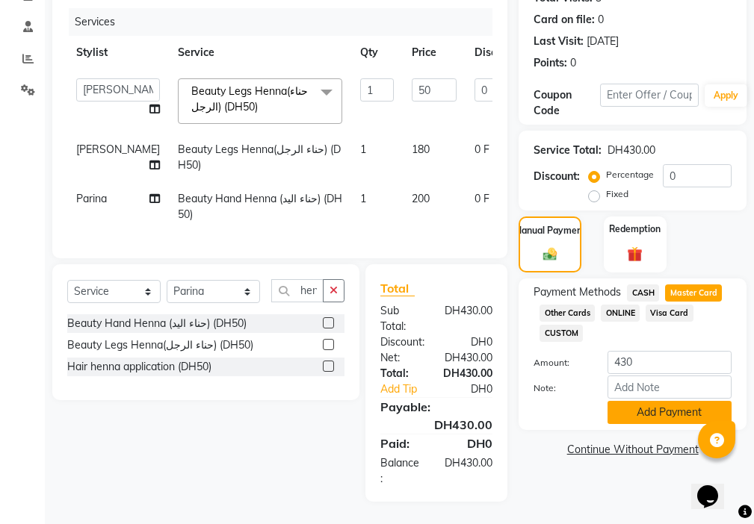
click at [648, 403] on button "Add Payment" at bounding box center [669, 412] width 124 height 23
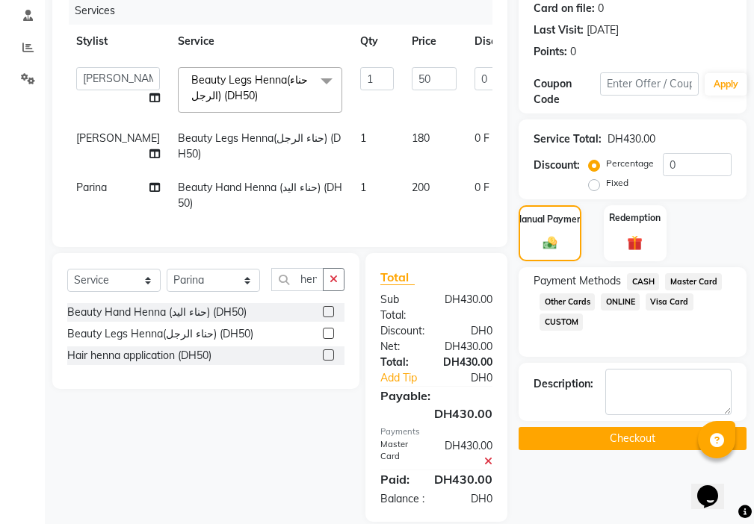
click at [615, 442] on button "Checkout" at bounding box center [632, 438] width 228 height 23
